Goal: Task Accomplishment & Management: Complete application form

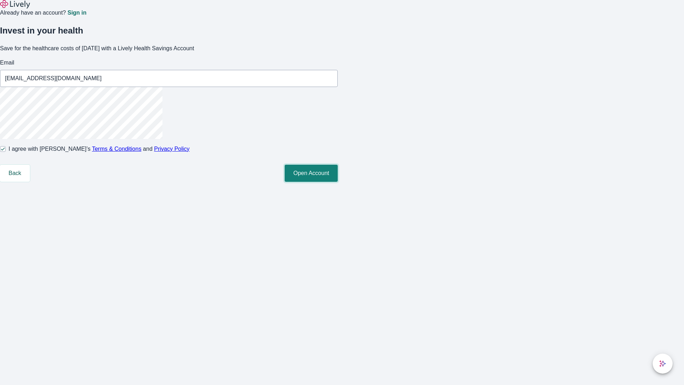
click at [338, 182] on button "Open Account" at bounding box center [311, 173] width 53 height 17
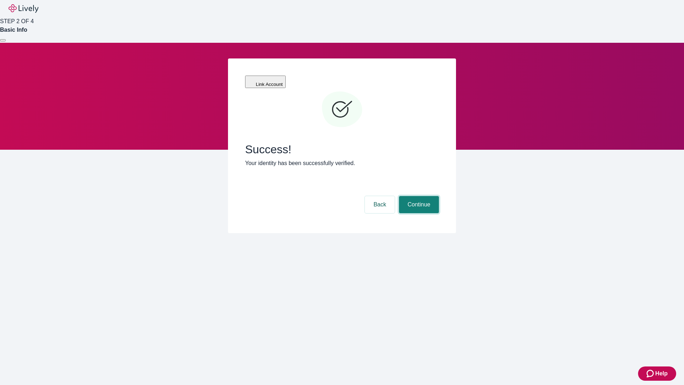
click at [418, 196] on button "Continue" at bounding box center [419, 204] width 40 height 17
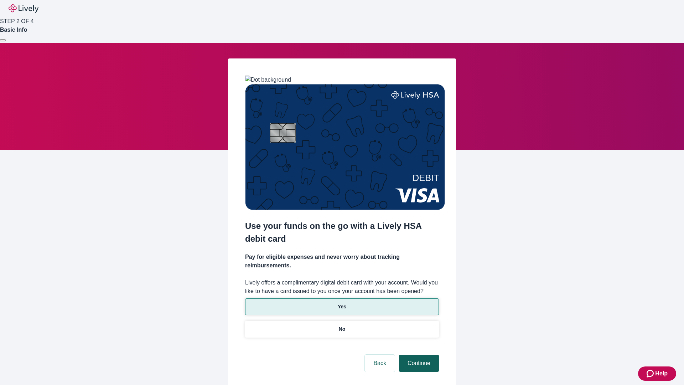
click at [342, 303] on p "Yes" at bounding box center [342, 306] width 9 height 7
click at [418, 354] on button "Continue" at bounding box center [419, 362] width 40 height 17
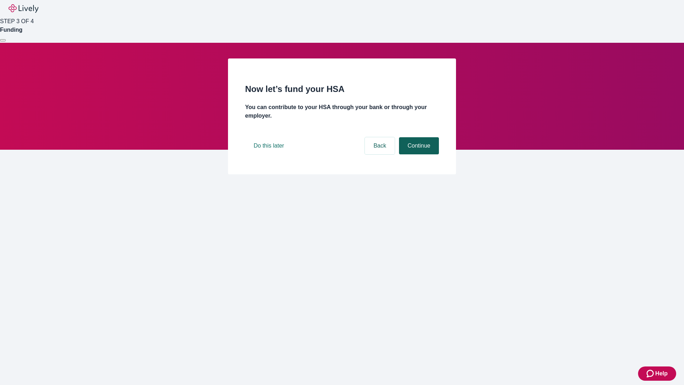
click at [418, 154] on button "Continue" at bounding box center [419, 145] width 40 height 17
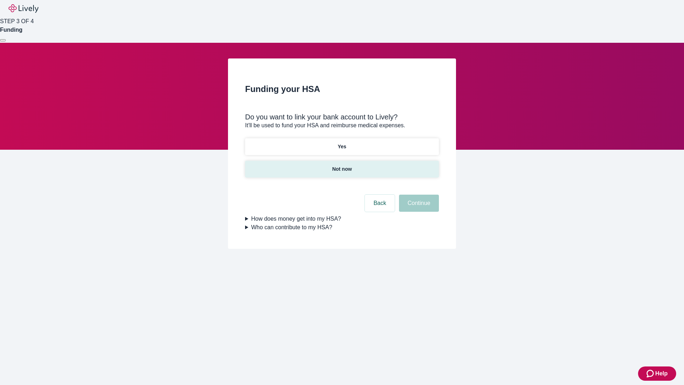
click at [342, 165] on p "Not now" at bounding box center [342, 168] width 20 height 7
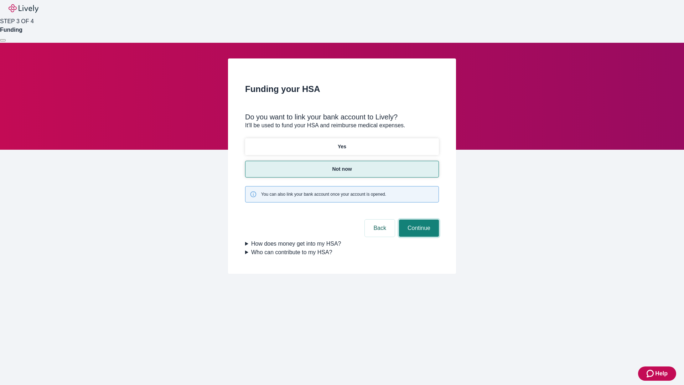
click at [418, 219] on button "Continue" at bounding box center [419, 227] width 40 height 17
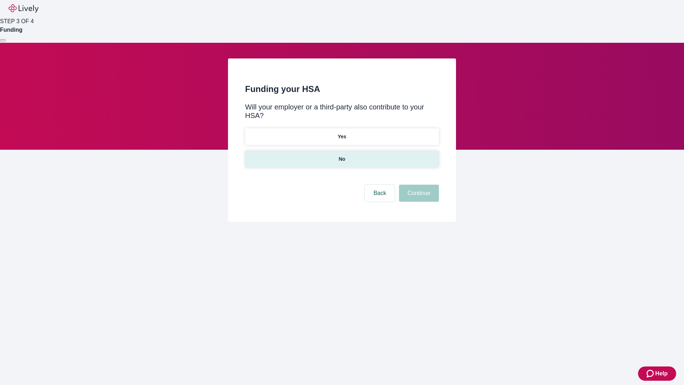
click at [342, 155] on p "No" at bounding box center [342, 158] width 7 height 7
click at [418, 185] on button "Continue" at bounding box center [419, 193] width 40 height 17
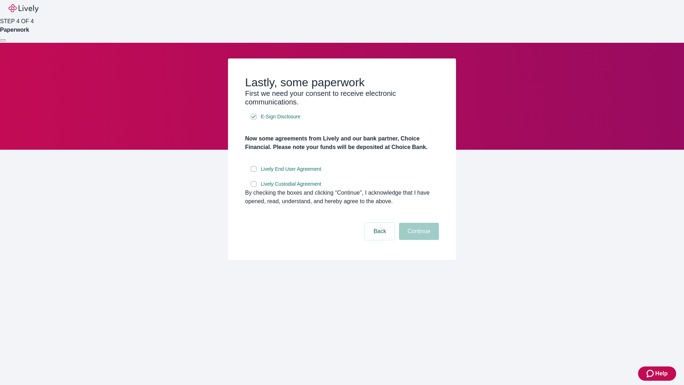
click at [254, 172] on input "Lively End User Agreement" at bounding box center [254, 169] width 6 height 6
checkbox input "true"
click at [254, 187] on input "Lively Custodial Agreement" at bounding box center [254, 184] width 6 height 6
checkbox input "true"
click at [418, 240] on button "Continue" at bounding box center [419, 231] width 40 height 17
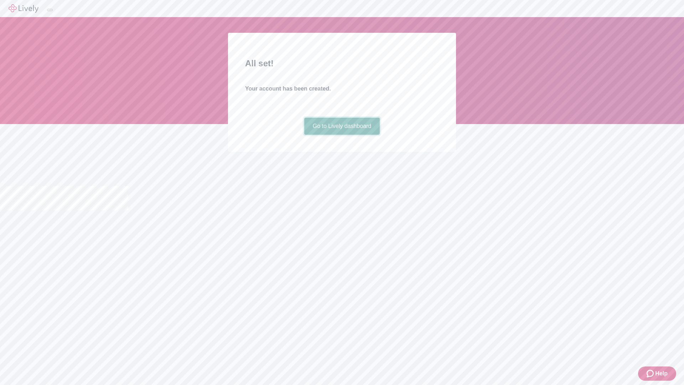
click at [342, 135] on link "Go to Lively dashboard" at bounding box center [342, 126] width 76 height 17
